Goal: Task Accomplishment & Management: Manage account settings

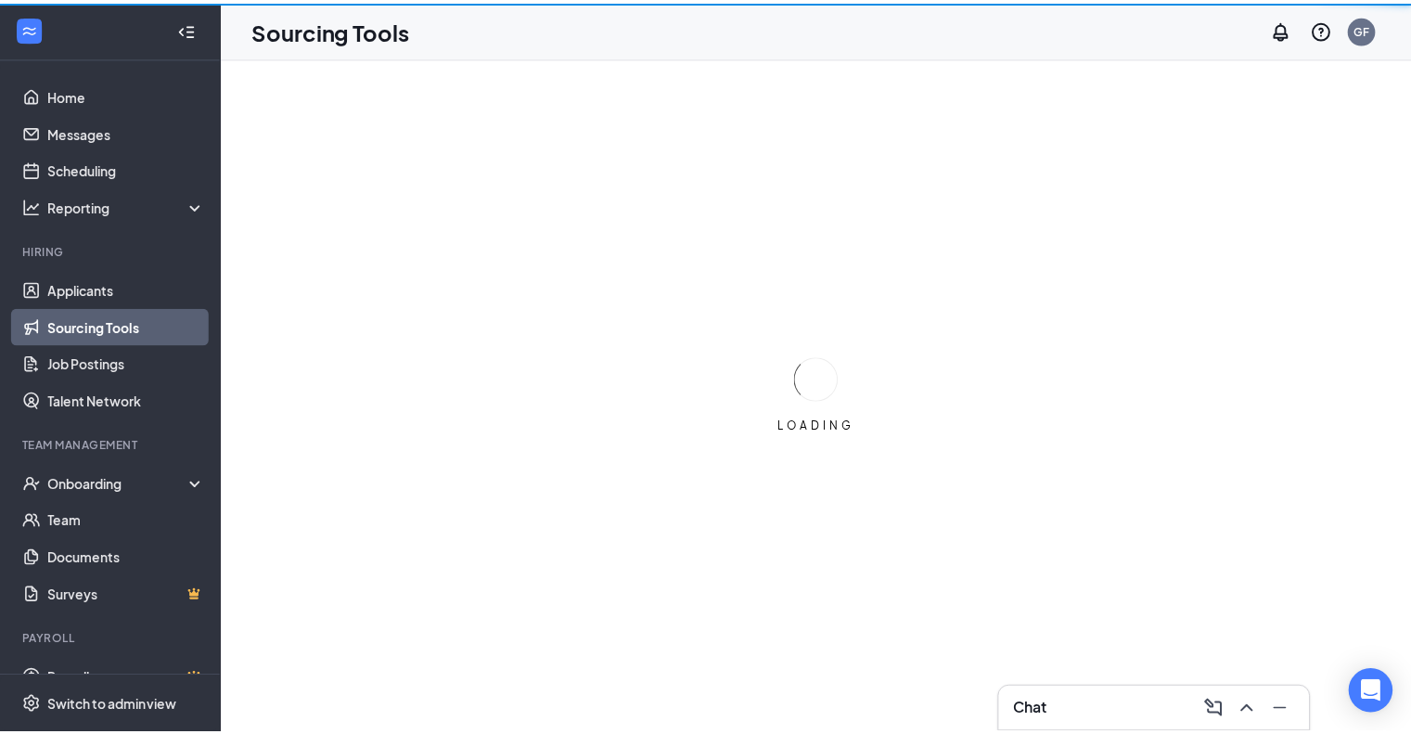
scroll to position [29, 0]
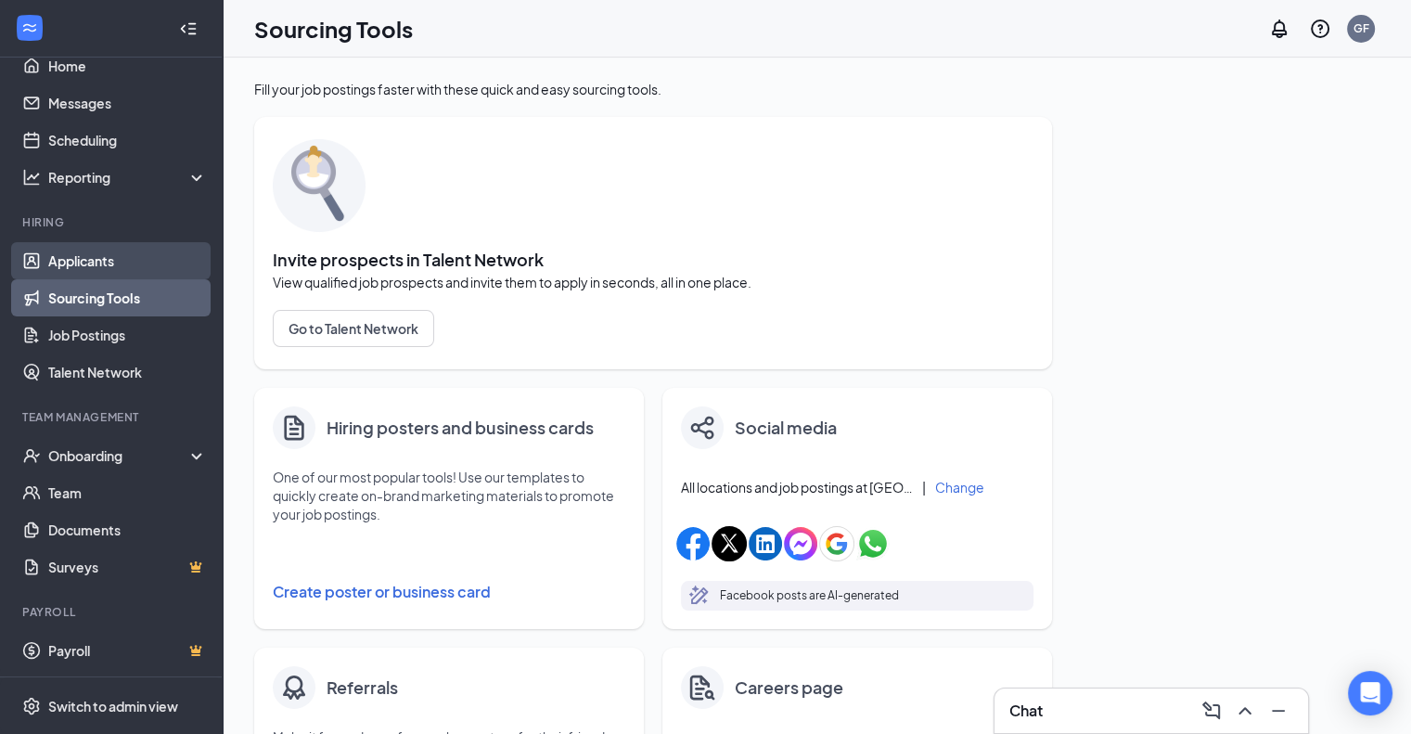
click at [81, 255] on link "Applicants" at bounding box center [127, 260] width 159 height 37
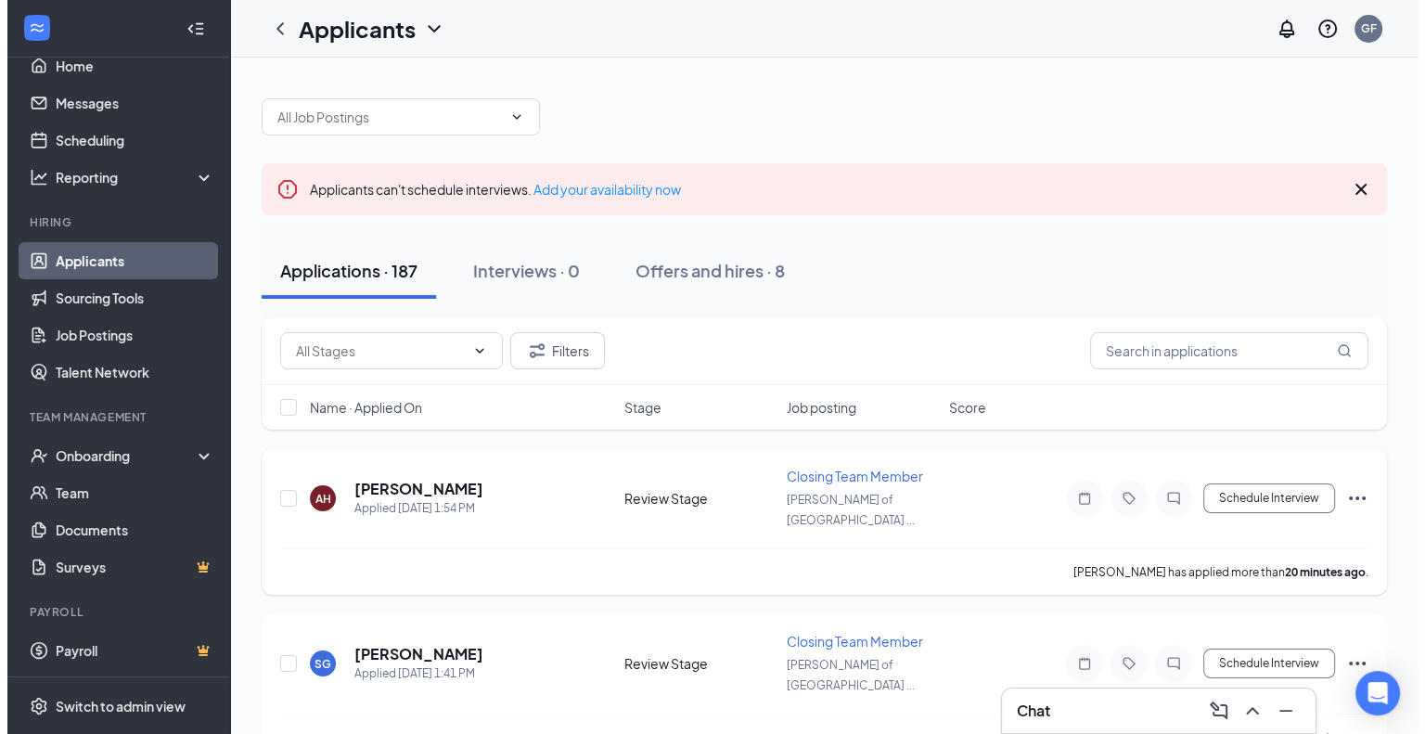
scroll to position [96, 0]
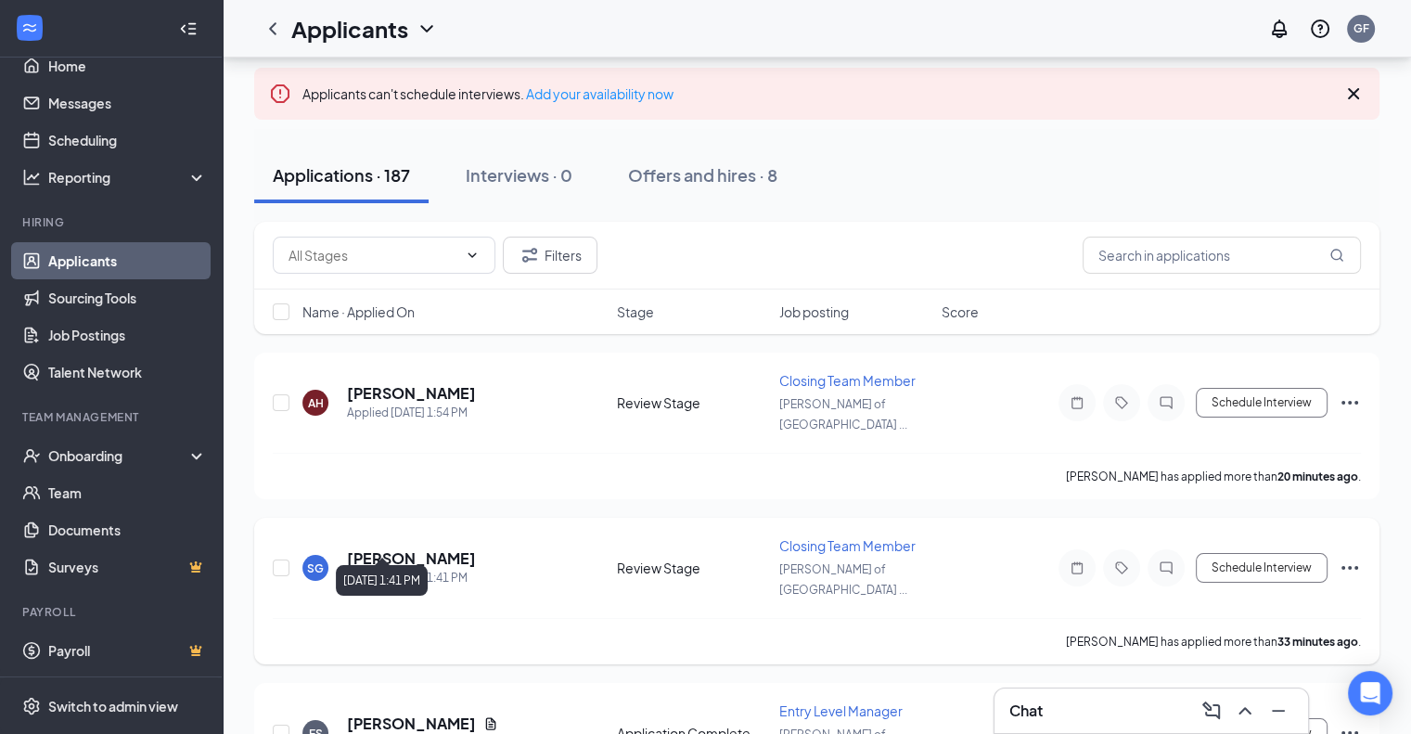
click at [400, 569] on div "Applied [DATE] 1:41 PM" at bounding box center [411, 578] width 129 height 19
click at [409, 548] on h5 "[PERSON_NAME]" at bounding box center [411, 558] width 129 height 20
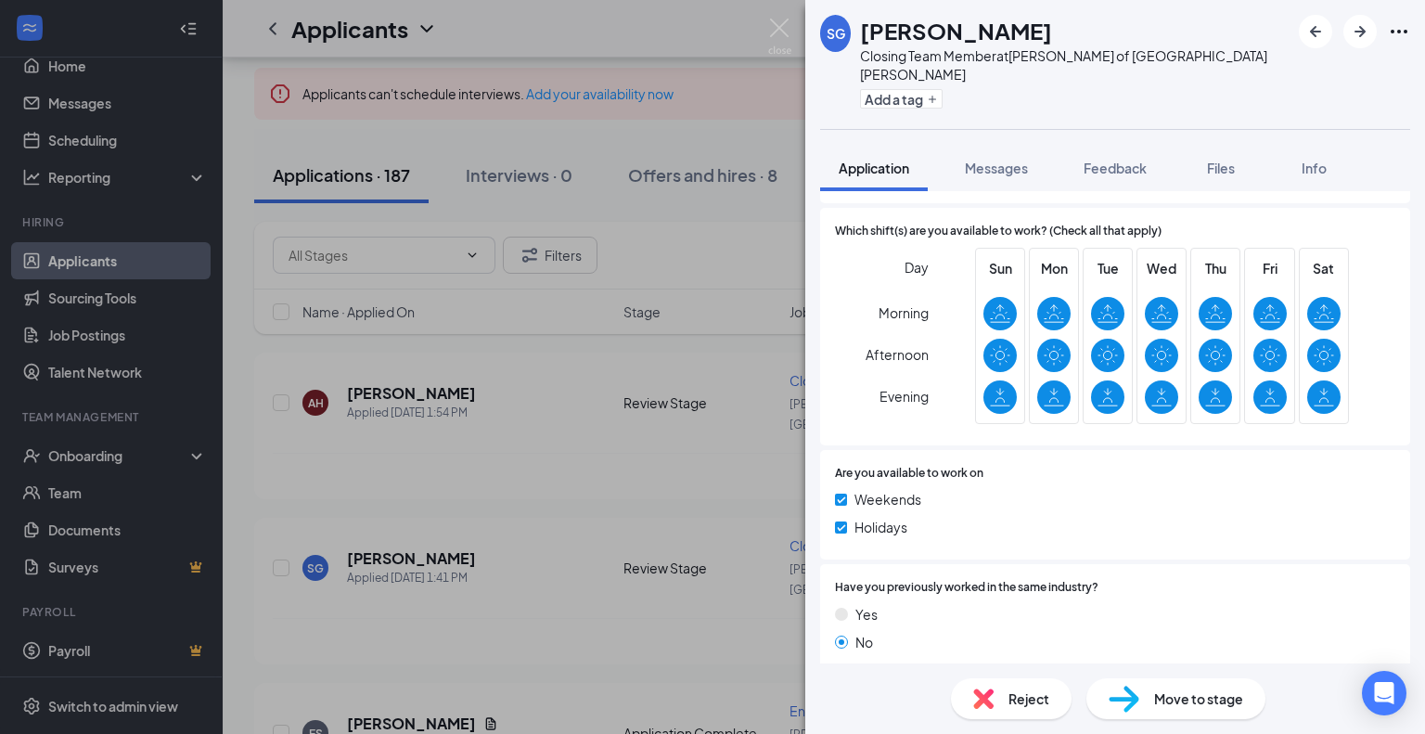
scroll to position [627, 0]
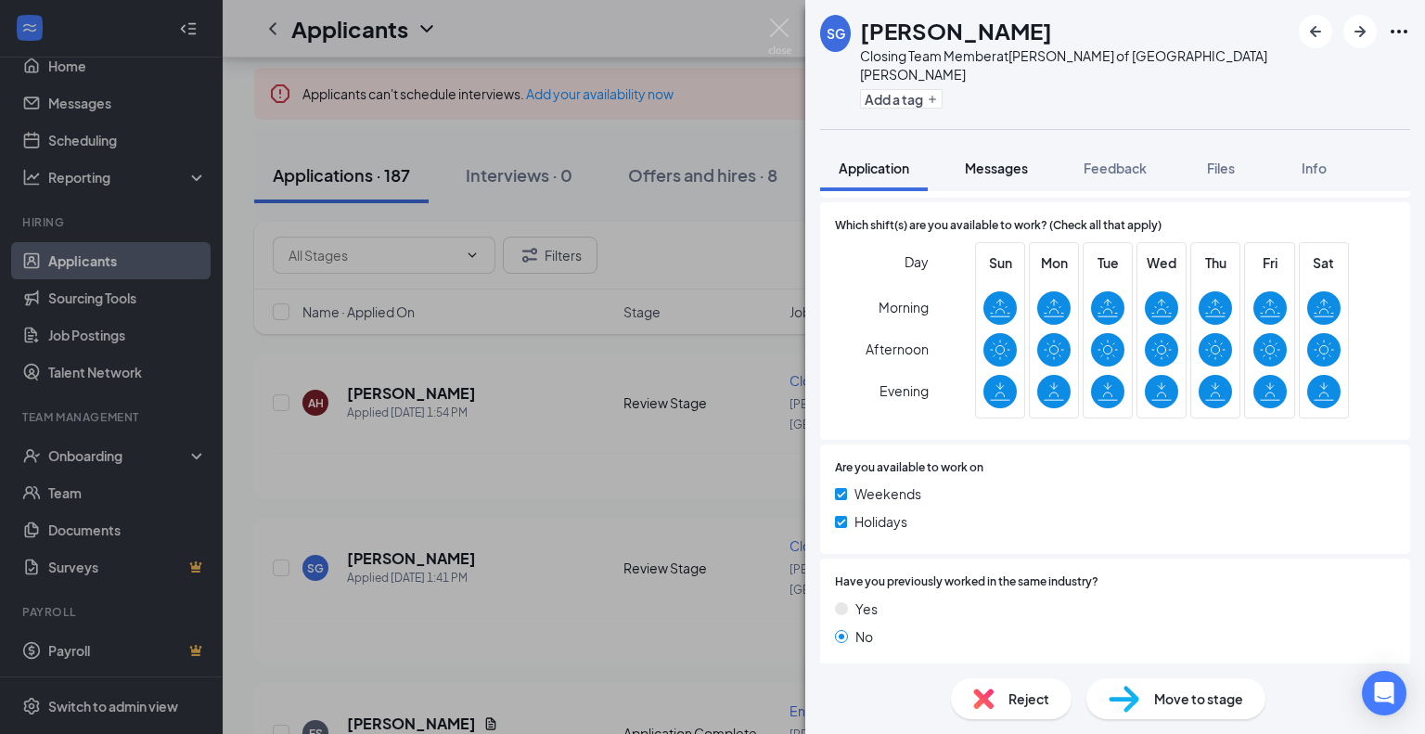
click at [1003, 160] on span "Messages" at bounding box center [996, 168] width 63 height 17
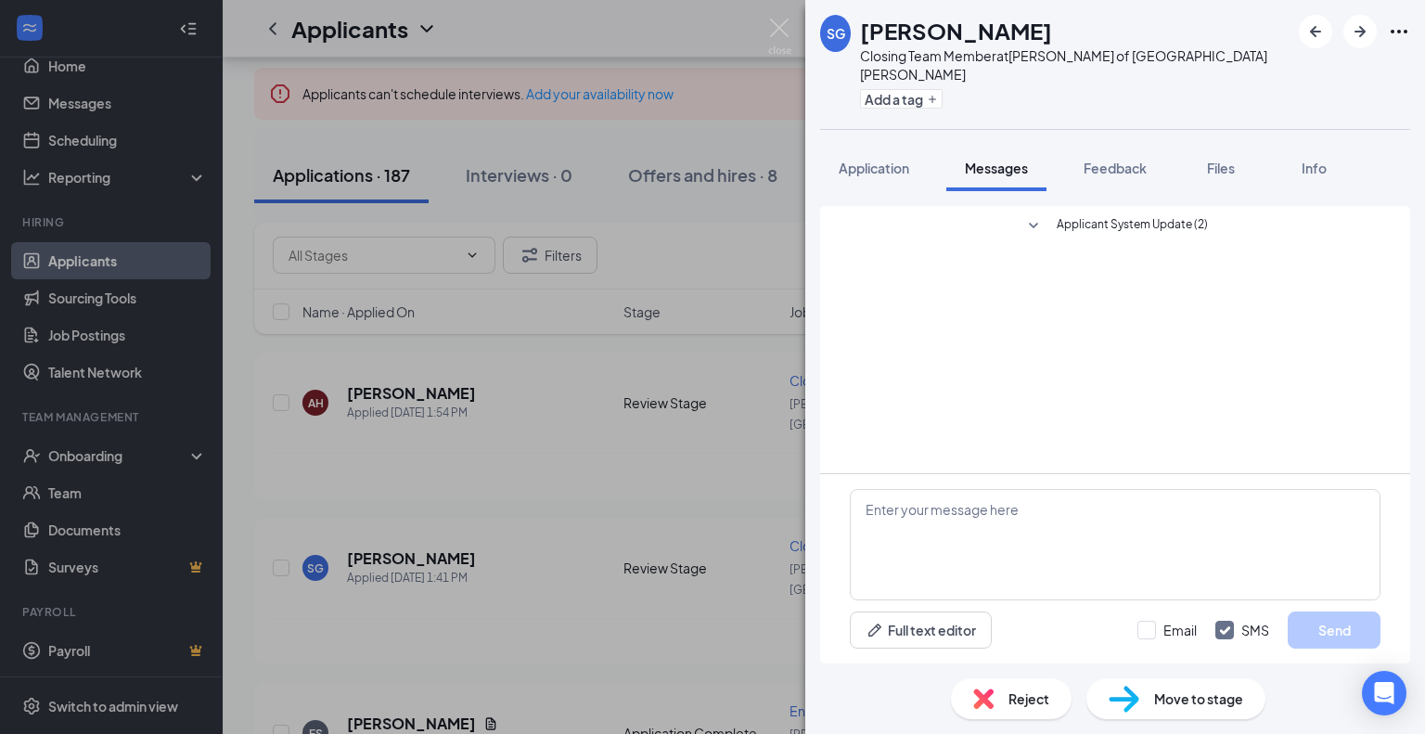
click at [1087, 217] on span "Applicant System Update (2)" at bounding box center [1132, 226] width 151 height 22
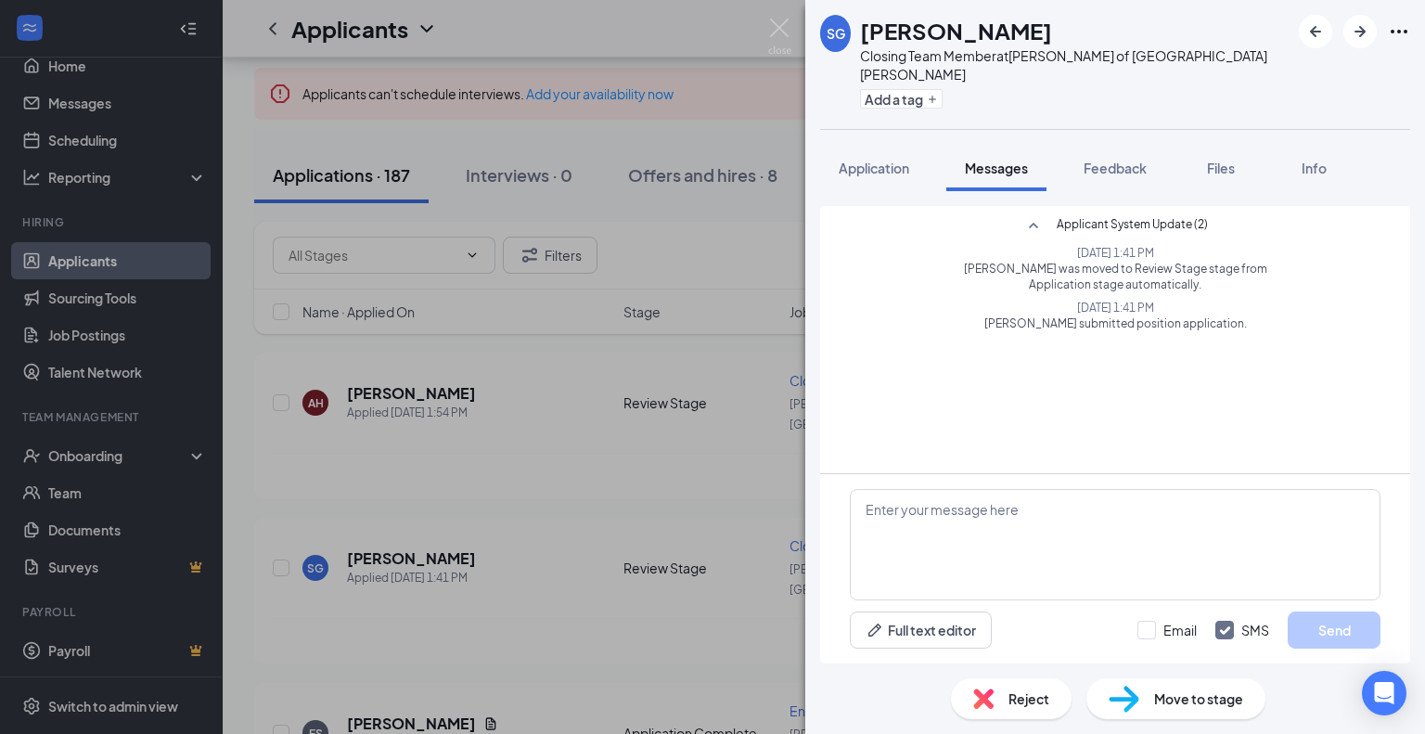
click at [585, 433] on div "SG [PERSON_NAME] Closing Team Member at [PERSON_NAME] of [GEOGRAPHIC_DATA][PERS…" at bounding box center [712, 367] width 1425 height 734
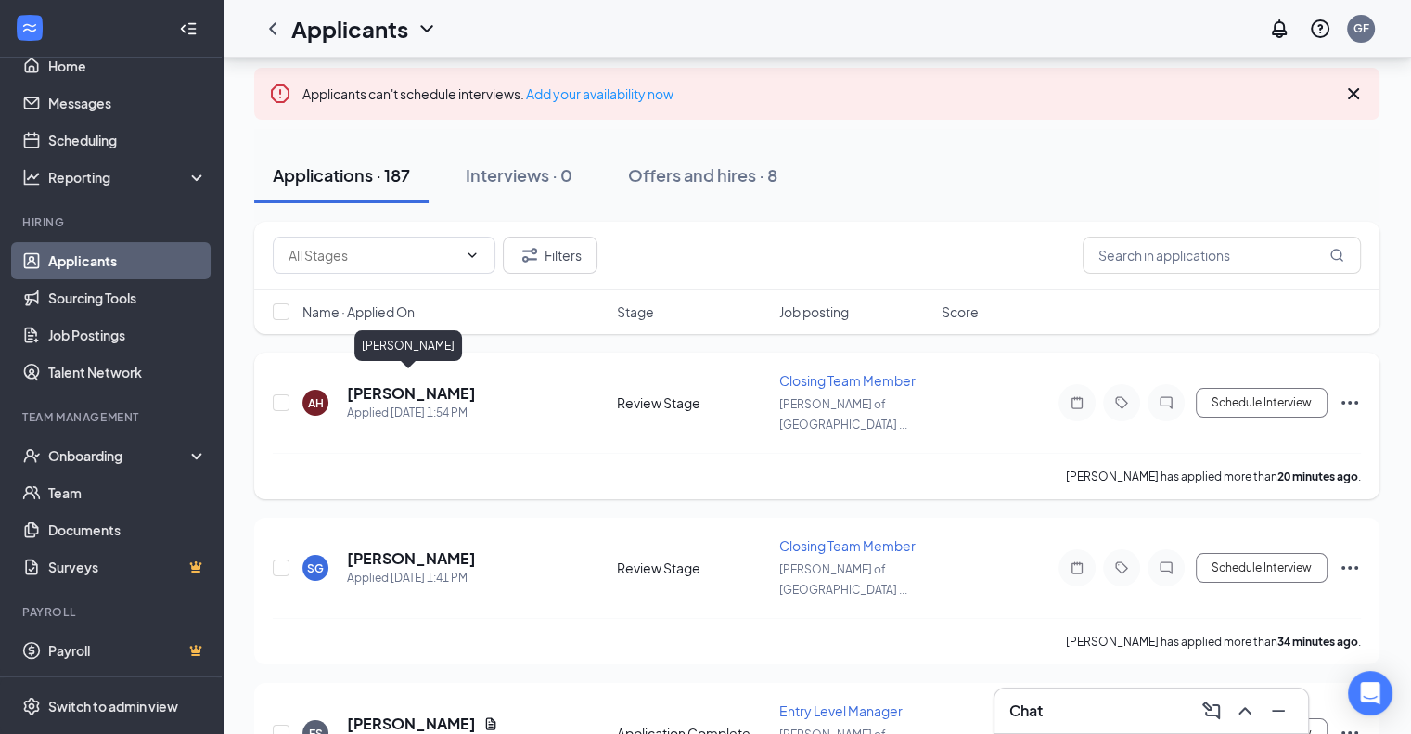
click at [431, 384] on h5 "[PERSON_NAME]" at bounding box center [411, 393] width 129 height 20
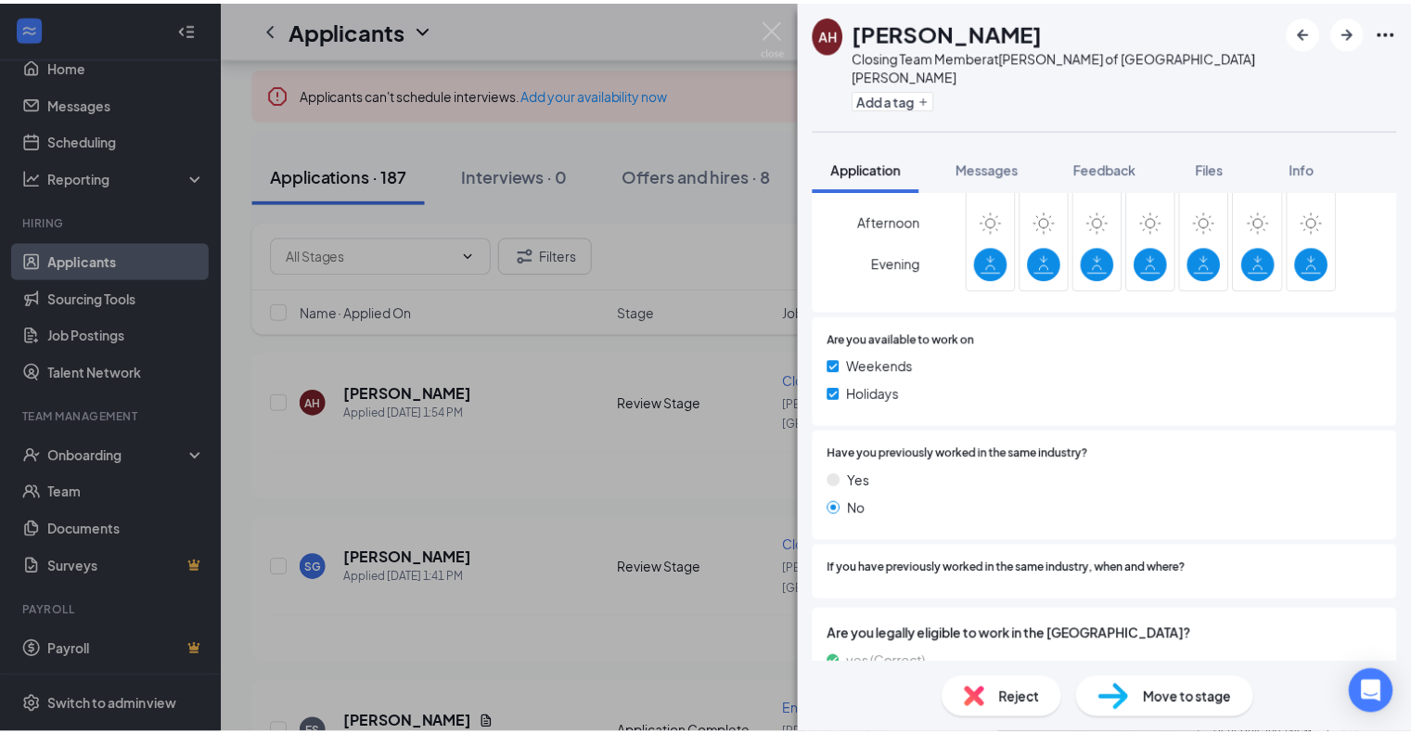
scroll to position [831, 0]
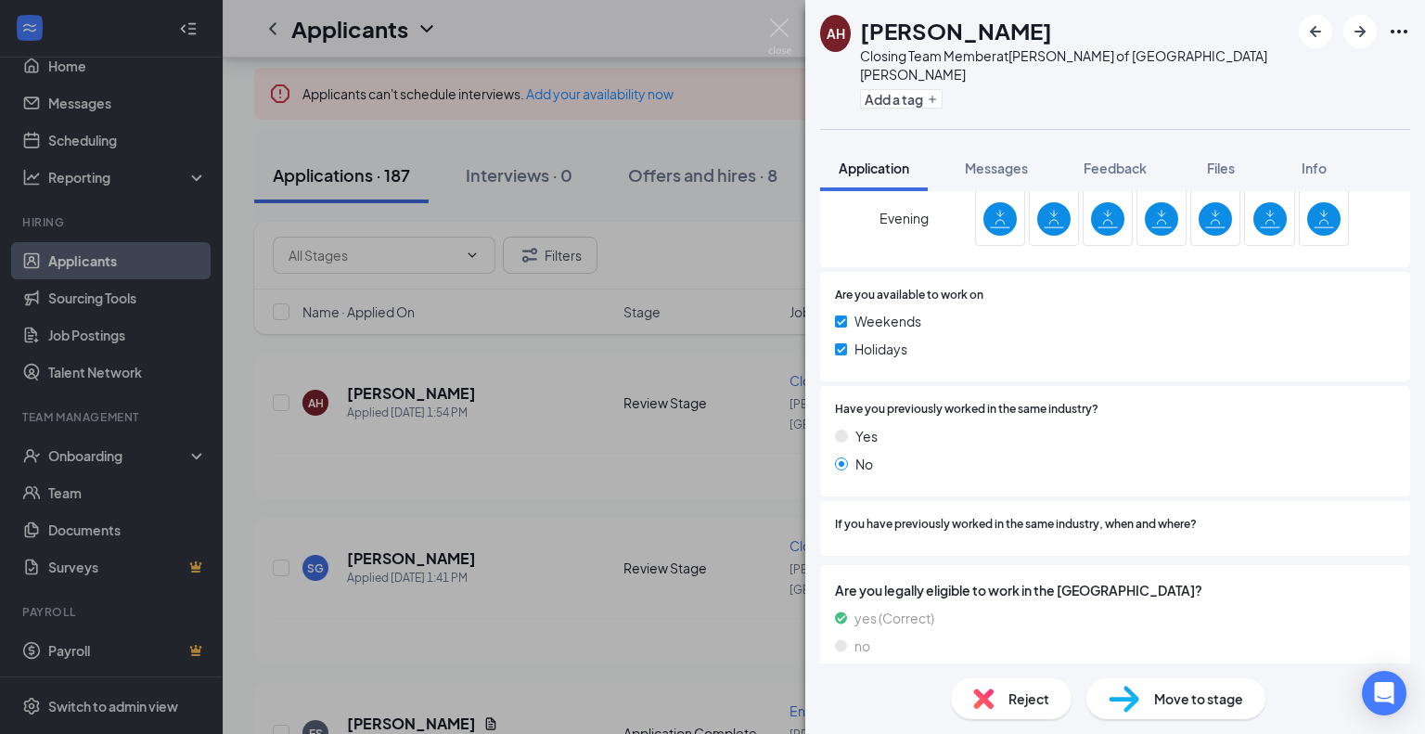
click at [614, 359] on div "AH [PERSON_NAME] Closing Team Member at [PERSON_NAME] of [GEOGRAPHIC_DATA][PERS…" at bounding box center [712, 367] width 1425 height 734
